Goal: Download file/media

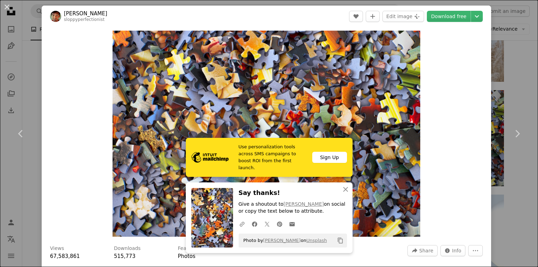
scroll to position [3116, 0]
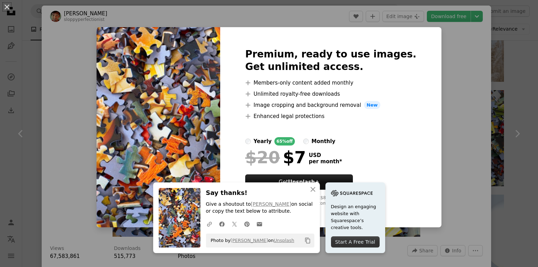
click at [440, 175] on div "An X shape An X shape Close Say thanks! Give a shoutout to [PERSON_NAME] on soc…" at bounding box center [269, 133] width 538 height 267
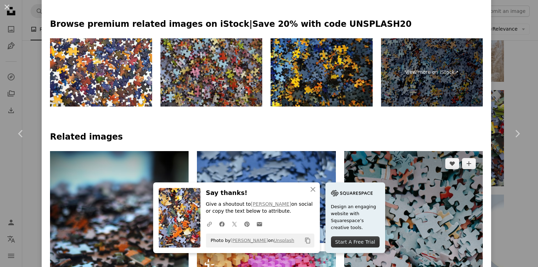
scroll to position [334, 0]
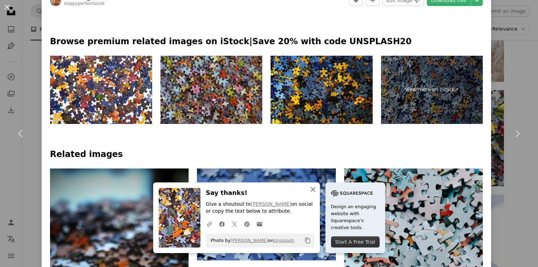
click at [312, 189] on icon "button" at bounding box center [313, 189] width 5 height 5
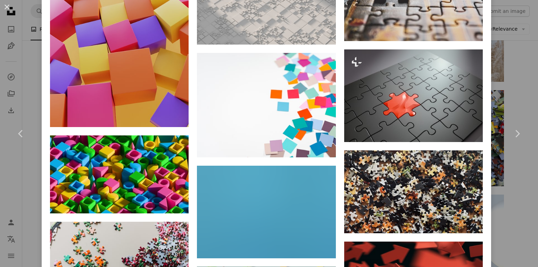
scroll to position [2568, 0]
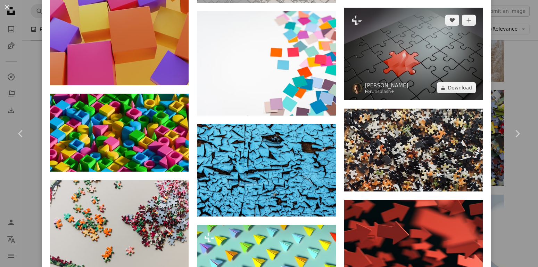
click at [441, 100] on img at bounding box center [413, 54] width 139 height 92
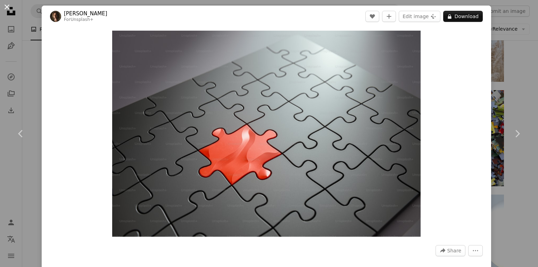
click at [7, 7] on button "An X shape" at bounding box center [7, 7] width 8 height 8
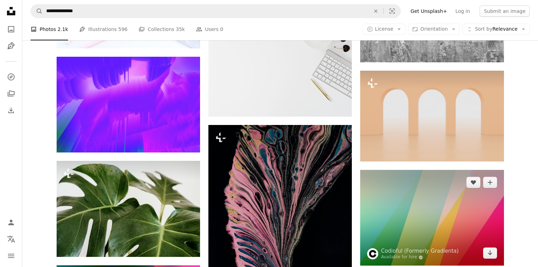
scroll to position [5880, 0]
